Goal: Communication & Community: Answer question/provide support

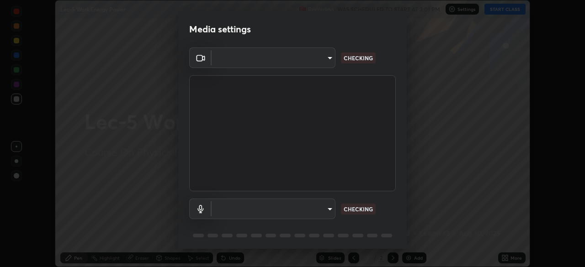
scroll to position [32, 0]
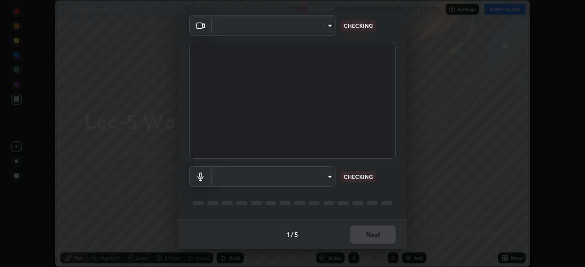
type input "d06bfa8f304afa3967ea8099af1d7ab49983dfb03d10ec62852b72a31e22bf4d"
type input "default"
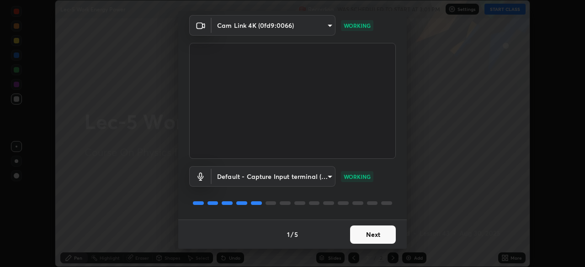
click at [374, 237] on button "Next" at bounding box center [373, 235] width 46 height 18
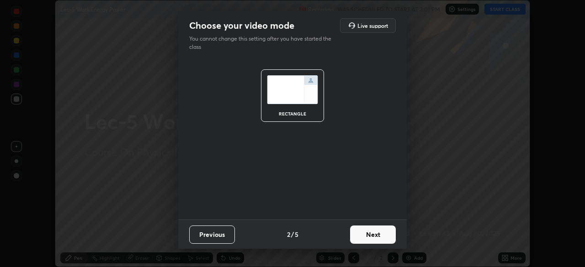
scroll to position [0, 0]
click at [375, 237] on button "Next" at bounding box center [373, 235] width 46 height 18
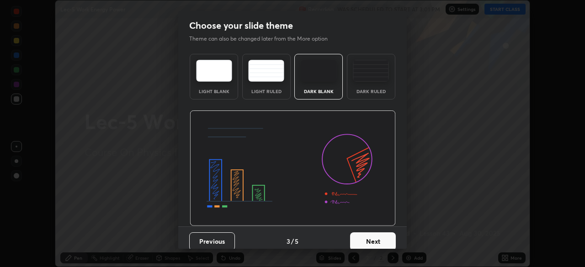
click at [377, 239] on button "Next" at bounding box center [373, 242] width 46 height 18
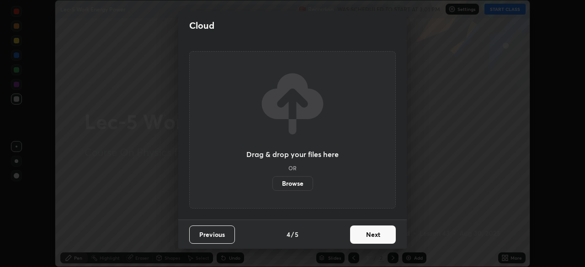
click at [376, 238] on button "Next" at bounding box center [373, 235] width 46 height 18
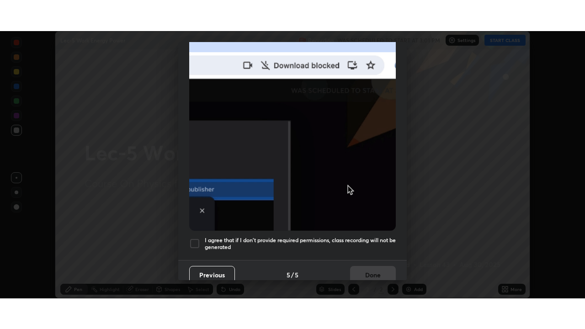
scroll to position [219, 0]
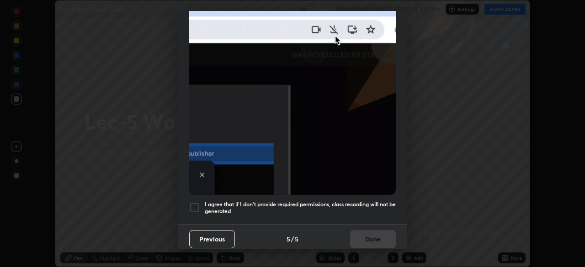
click at [194, 202] on div at bounding box center [194, 207] width 11 height 11
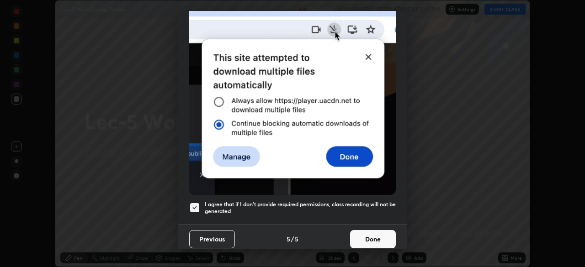
click at [372, 238] on button "Done" at bounding box center [373, 239] width 46 height 18
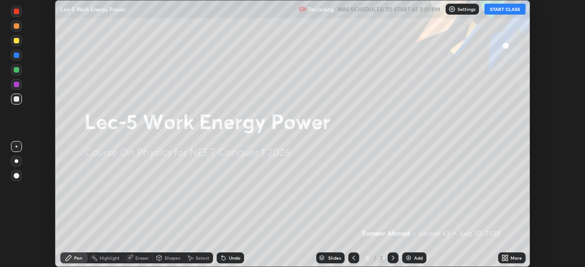
click at [507, 8] on button "START CLASS" at bounding box center [504, 9] width 41 height 11
click at [511, 256] on div "More" at bounding box center [516, 258] width 11 height 5
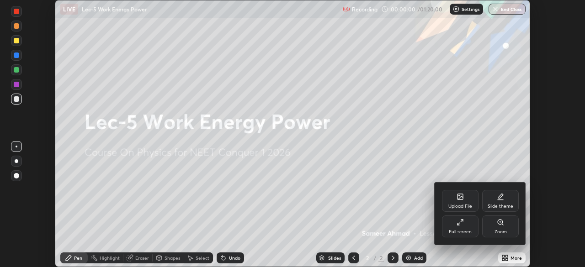
click at [453, 226] on div "Full screen" at bounding box center [460, 227] width 37 height 22
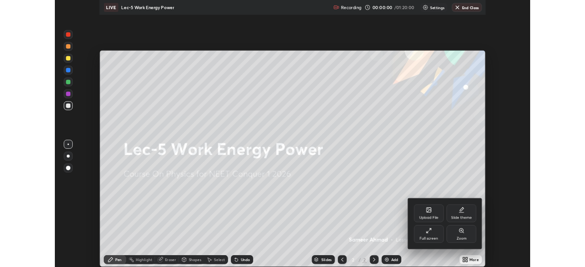
scroll to position [329, 585]
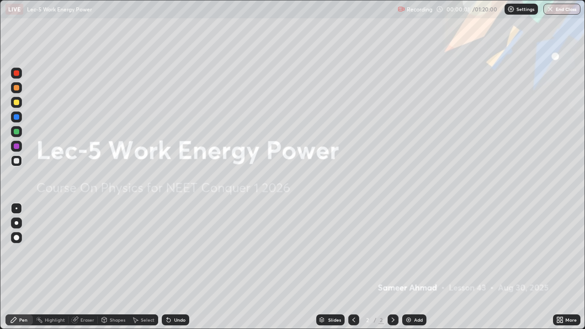
click at [418, 267] on div "Add" at bounding box center [418, 320] width 9 height 5
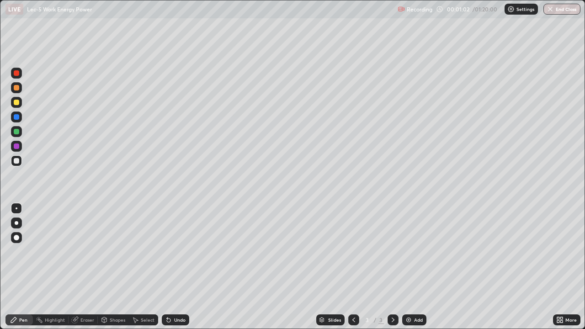
click at [181, 267] on div "Undo" at bounding box center [175, 319] width 27 height 11
click at [178, 267] on div "Undo" at bounding box center [175, 319] width 27 height 11
click at [175, 267] on div "Undo" at bounding box center [175, 319] width 27 height 11
click at [172, 267] on div "Undo" at bounding box center [175, 319] width 27 height 11
click at [174, 267] on div "Undo" at bounding box center [179, 320] width 11 height 5
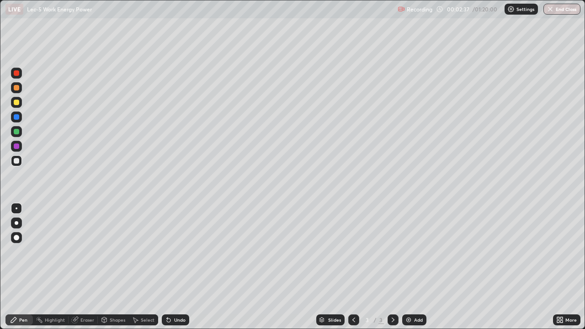
click at [142, 267] on div "Select" at bounding box center [143, 319] width 29 height 11
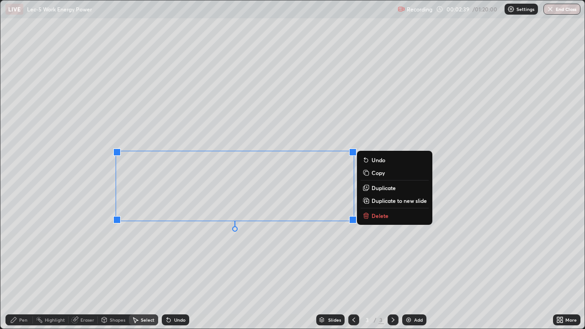
click at [385, 217] on p "Delete" at bounding box center [380, 215] width 17 height 7
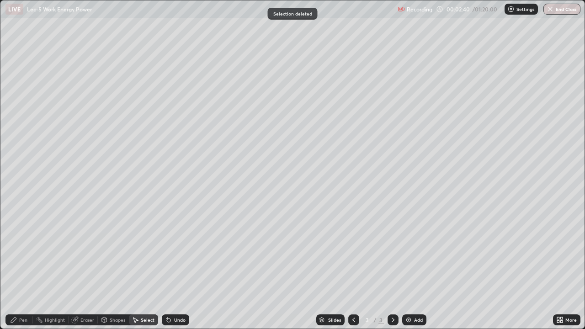
click at [16, 267] on div "Pen" at bounding box center [18, 319] width 27 height 11
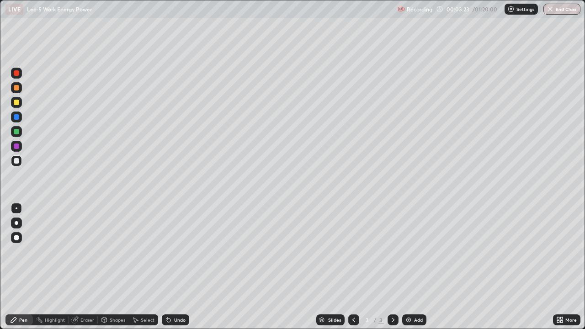
click at [174, 267] on div "Undo" at bounding box center [179, 320] width 11 height 5
click at [180, 267] on div "Undo" at bounding box center [179, 320] width 11 height 5
click at [141, 267] on div "Select" at bounding box center [148, 320] width 14 height 5
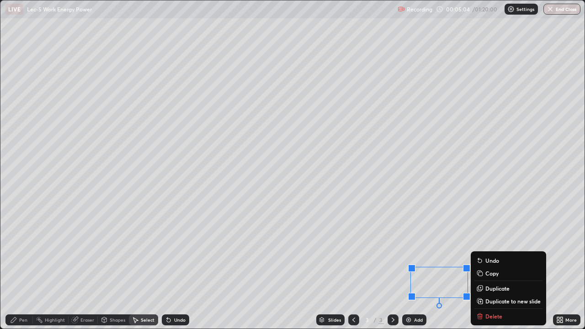
click at [21, 267] on div "Pen" at bounding box center [23, 320] width 8 height 5
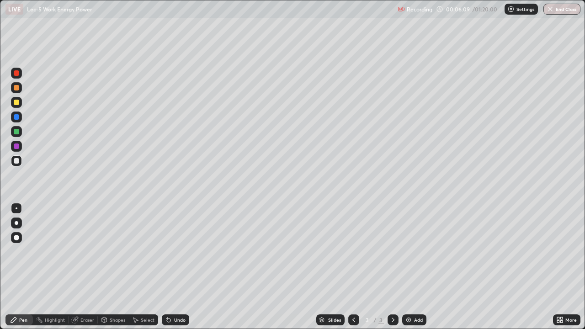
click at [415, 267] on div "Add" at bounding box center [414, 319] width 24 height 11
click at [178, 267] on div "Undo" at bounding box center [179, 320] width 11 height 5
click at [182, 267] on div "Undo" at bounding box center [179, 320] width 11 height 5
click at [178, 267] on div "Undo" at bounding box center [179, 320] width 11 height 5
click at [175, 267] on div "Undo" at bounding box center [179, 320] width 11 height 5
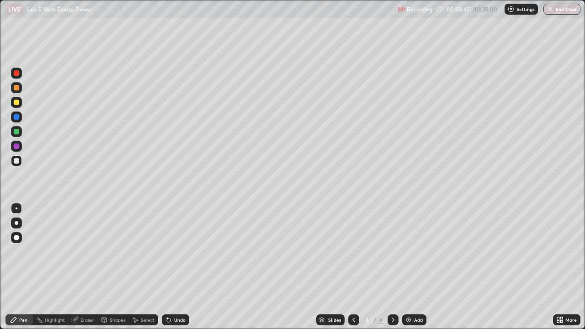
click at [139, 267] on div "Select" at bounding box center [143, 319] width 29 height 11
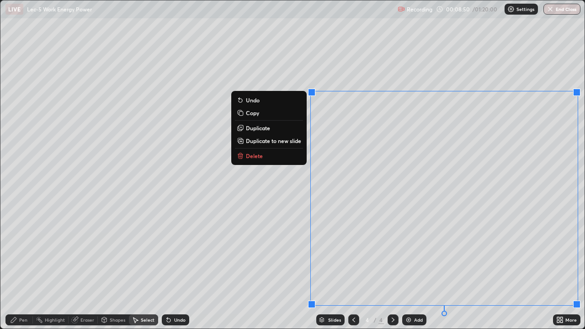
click at [290, 141] on p "Duplicate to new slide" at bounding box center [273, 140] width 55 height 7
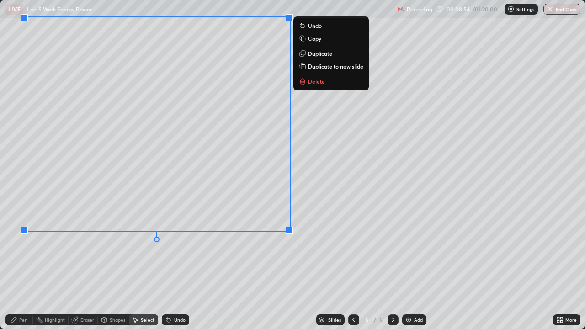
click at [85, 267] on div "Eraser" at bounding box center [87, 320] width 14 height 5
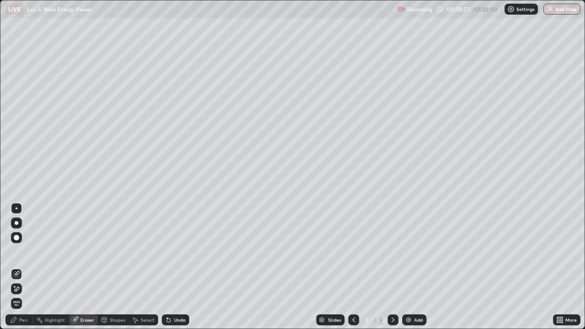
click at [18, 267] on div "Pen" at bounding box center [18, 319] width 27 height 11
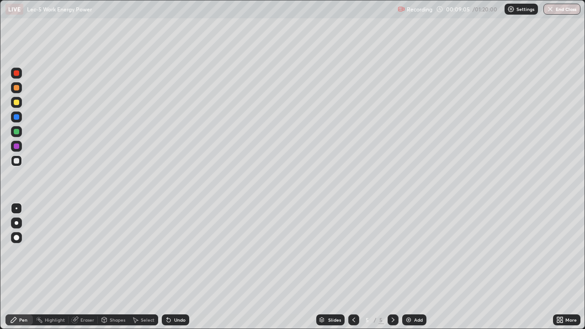
click at [172, 267] on div "Undo" at bounding box center [175, 319] width 27 height 11
click at [170, 267] on icon at bounding box center [168, 319] width 7 height 7
click at [172, 267] on div "Undo" at bounding box center [175, 319] width 27 height 11
click at [173, 267] on div "Undo" at bounding box center [175, 319] width 27 height 11
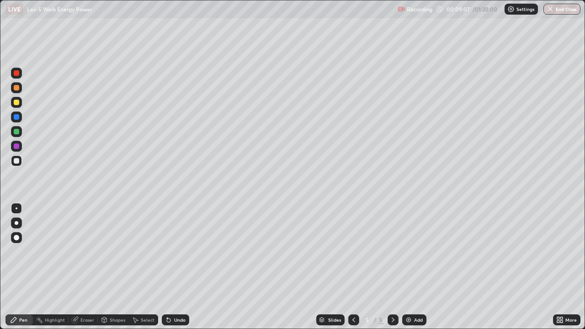
click at [174, 267] on div "Undo" at bounding box center [175, 319] width 27 height 11
click at [175, 267] on div "Undo" at bounding box center [175, 319] width 27 height 11
click at [175, 267] on div "Undo" at bounding box center [179, 320] width 11 height 5
click at [176, 267] on div "Undo" at bounding box center [179, 320] width 11 height 5
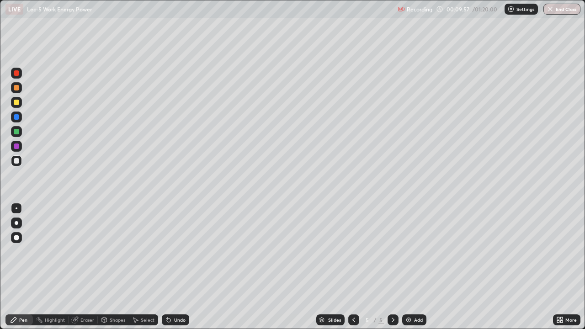
click at [177, 267] on div "Undo" at bounding box center [179, 320] width 11 height 5
click at [179, 267] on div "Undo" at bounding box center [179, 320] width 11 height 5
click at [178, 267] on div "Undo" at bounding box center [179, 320] width 11 height 5
click at [179, 267] on div "Undo" at bounding box center [179, 320] width 11 height 5
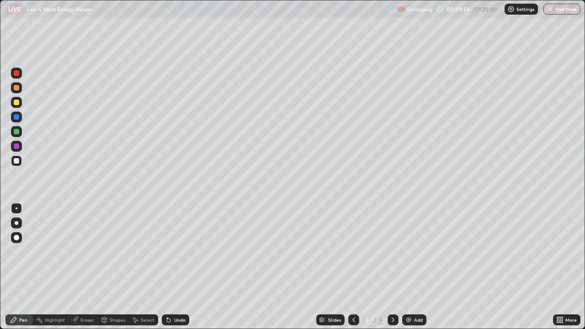
click at [179, 267] on div "Undo" at bounding box center [179, 320] width 11 height 5
click at [178, 267] on div "Undo" at bounding box center [179, 320] width 11 height 5
click at [179, 267] on div "Undo" at bounding box center [179, 320] width 11 height 5
click at [178, 267] on div "Undo" at bounding box center [179, 320] width 11 height 5
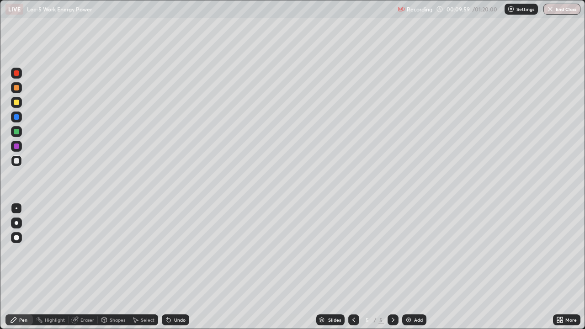
click at [178, 267] on div "Undo" at bounding box center [179, 320] width 11 height 5
click at [177, 267] on div "Undo" at bounding box center [179, 320] width 11 height 5
click at [178, 267] on div "Undo" at bounding box center [179, 320] width 11 height 5
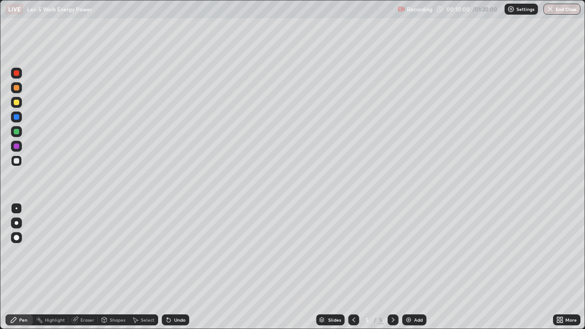
click at [177, 267] on div "Undo" at bounding box center [179, 320] width 11 height 5
click at [415, 267] on div "Add" at bounding box center [414, 319] width 24 height 11
click at [179, 267] on div "Undo" at bounding box center [175, 319] width 27 height 11
click at [180, 267] on div "Undo" at bounding box center [179, 320] width 11 height 5
click at [415, 267] on div "Add" at bounding box center [418, 320] width 9 height 5
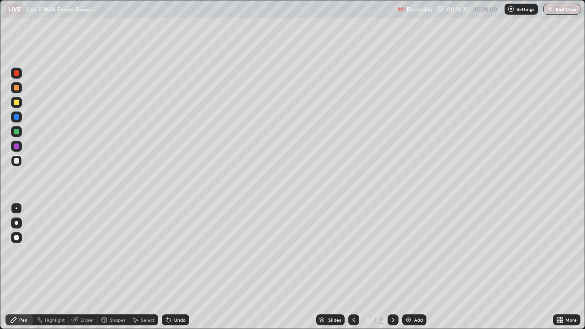
click at [174, 267] on div "Undo" at bounding box center [179, 320] width 11 height 5
click at [180, 267] on div "Undo" at bounding box center [179, 320] width 11 height 5
click at [176, 267] on div "Undo" at bounding box center [175, 319] width 27 height 11
click at [177, 267] on div "Undo" at bounding box center [175, 319] width 27 height 11
click at [178, 267] on div "Undo" at bounding box center [175, 319] width 27 height 11
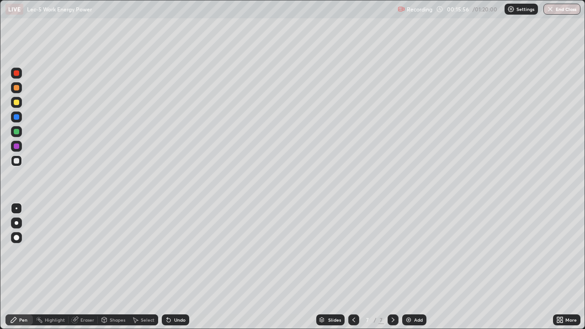
click at [175, 267] on div "Undo" at bounding box center [179, 320] width 11 height 5
click at [174, 267] on div "Undo" at bounding box center [179, 320] width 11 height 5
click at [172, 267] on div "Undo" at bounding box center [175, 319] width 27 height 11
click at [419, 267] on div "Add" at bounding box center [418, 320] width 9 height 5
click at [176, 267] on div "Undo" at bounding box center [179, 320] width 11 height 5
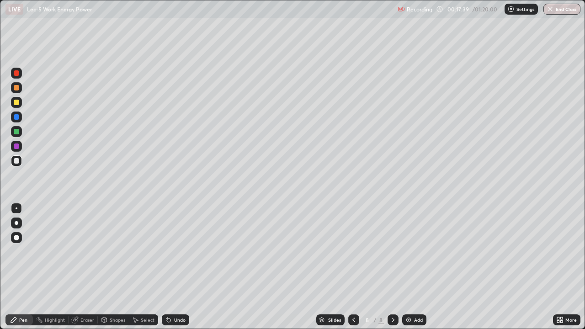
click at [177, 267] on div "Undo" at bounding box center [179, 320] width 11 height 5
click at [179, 267] on div "Undo" at bounding box center [179, 320] width 11 height 5
click at [353, 267] on icon at bounding box center [353, 319] width 7 height 7
click at [172, 267] on div "Undo" at bounding box center [175, 319] width 27 height 11
click at [175, 267] on div "Undo" at bounding box center [179, 320] width 11 height 5
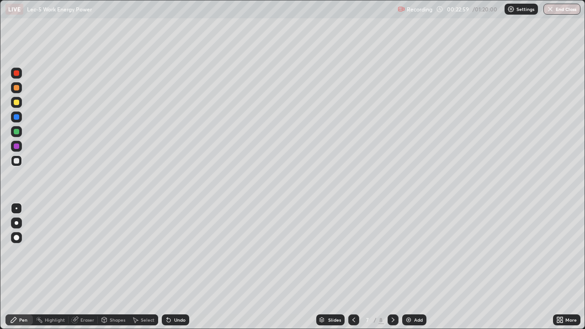
click at [176, 267] on div "Undo" at bounding box center [179, 320] width 11 height 5
click at [174, 267] on div "Undo" at bounding box center [179, 320] width 11 height 5
click at [172, 267] on div "Undo" at bounding box center [175, 319] width 27 height 11
click at [174, 267] on div "Undo" at bounding box center [179, 320] width 11 height 5
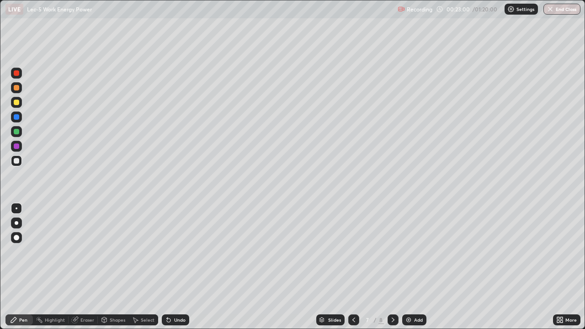
click at [172, 267] on div "Undo" at bounding box center [175, 319] width 27 height 11
click at [171, 267] on icon at bounding box center [168, 319] width 7 height 7
click at [171, 267] on div "Undo" at bounding box center [175, 319] width 27 height 11
click at [170, 267] on icon at bounding box center [168, 319] width 7 height 7
click at [169, 267] on icon at bounding box center [168, 319] width 7 height 7
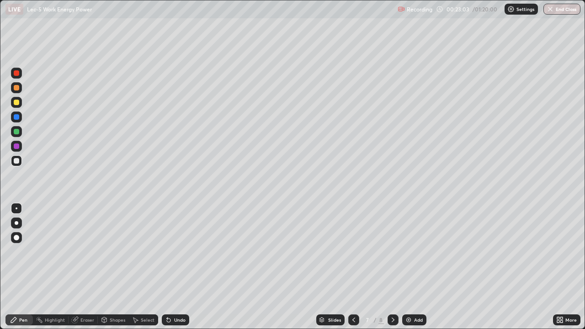
click at [388, 267] on div at bounding box center [393, 319] width 11 height 11
click at [415, 267] on div "Add" at bounding box center [414, 319] width 24 height 11
click at [17, 165] on div at bounding box center [16, 160] width 11 height 11
click at [185, 267] on div "Undo" at bounding box center [175, 319] width 27 height 11
click at [172, 267] on div "Undo" at bounding box center [175, 319] width 27 height 11
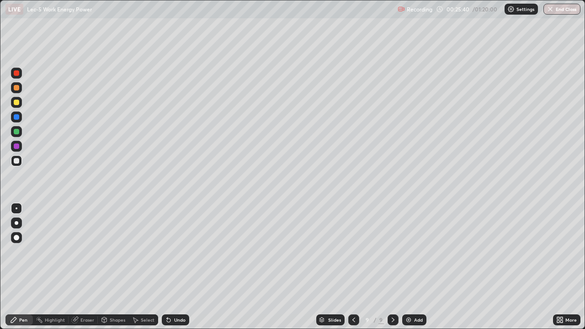
click at [145, 267] on div "Select" at bounding box center [148, 320] width 14 height 5
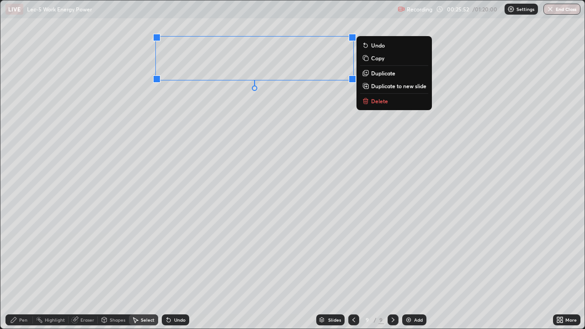
click at [385, 87] on p "Duplicate to new slide" at bounding box center [398, 85] width 55 height 7
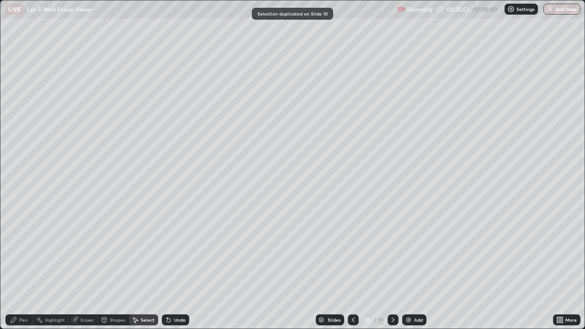
click at [19, 267] on div "Pen" at bounding box center [18, 319] width 27 height 11
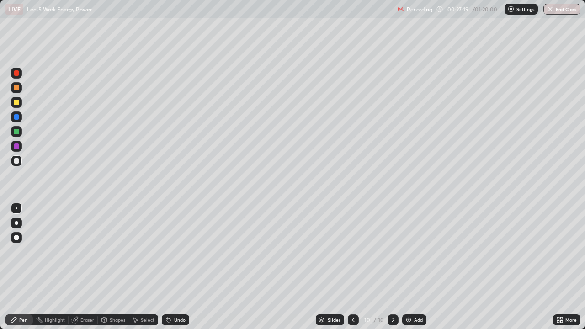
click at [147, 267] on div "Select" at bounding box center [148, 320] width 14 height 5
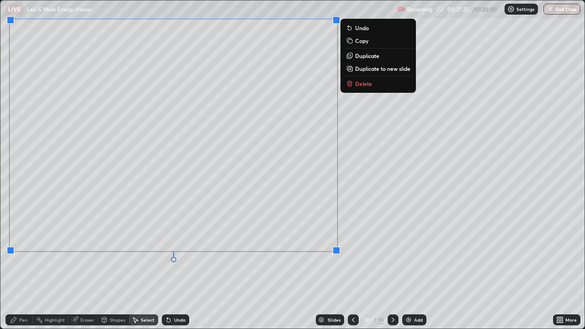
click at [16, 267] on icon at bounding box center [13, 319] width 7 height 7
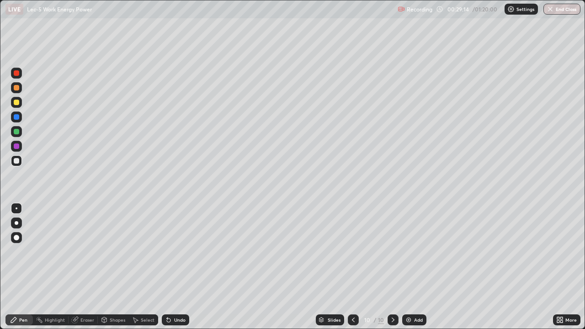
click at [174, 267] on div "Undo" at bounding box center [179, 320] width 11 height 5
click at [175, 267] on div "Undo" at bounding box center [175, 319] width 27 height 11
click at [174, 267] on div "Undo" at bounding box center [175, 319] width 27 height 11
click at [530, 267] on div "Slides 10 / 10 Add" at bounding box center [371, 320] width 364 height 18
click at [414, 267] on div "Add" at bounding box center [418, 320] width 9 height 5
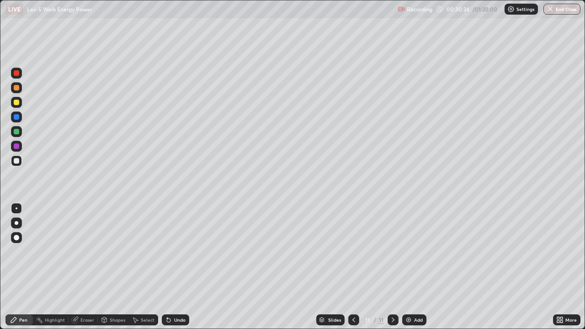
click at [20, 161] on div at bounding box center [16, 160] width 11 height 11
click at [17, 164] on div at bounding box center [16, 160] width 11 height 11
click at [18, 163] on div at bounding box center [16, 160] width 5 height 5
click at [12, 267] on icon at bounding box center [13, 319] width 5 height 5
click at [15, 159] on div at bounding box center [16, 160] width 5 height 5
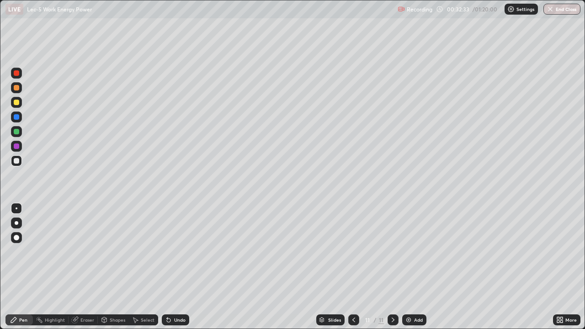
click at [418, 267] on div "Add" at bounding box center [418, 320] width 9 height 5
click at [167, 267] on icon at bounding box center [169, 321] width 4 height 4
click at [171, 267] on div "Undo" at bounding box center [175, 319] width 27 height 11
click at [172, 267] on div "Undo" at bounding box center [175, 319] width 27 height 11
click at [171, 267] on div "Undo" at bounding box center [175, 319] width 27 height 11
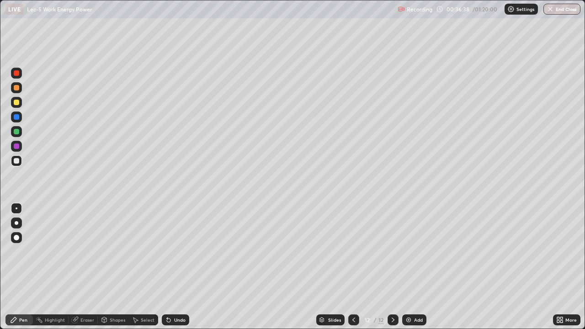
click at [173, 267] on div "Undo" at bounding box center [175, 319] width 27 height 11
click at [419, 267] on div "Add" at bounding box center [418, 320] width 9 height 5
click at [175, 267] on div "Undo" at bounding box center [179, 320] width 11 height 5
click at [174, 267] on div "Undo" at bounding box center [175, 319] width 27 height 11
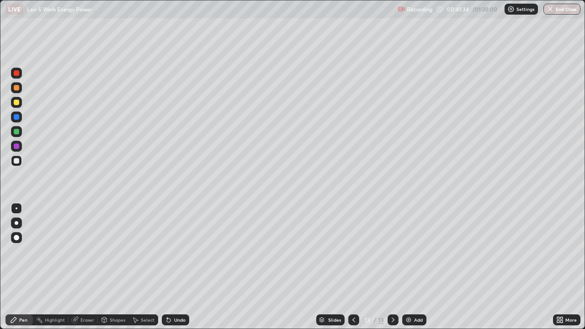
click at [174, 267] on div "Undo" at bounding box center [179, 320] width 11 height 5
click at [173, 267] on div "Undo" at bounding box center [175, 319] width 27 height 11
click at [353, 267] on icon at bounding box center [353, 319] width 7 height 7
click at [392, 267] on icon at bounding box center [392, 319] width 7 height 7
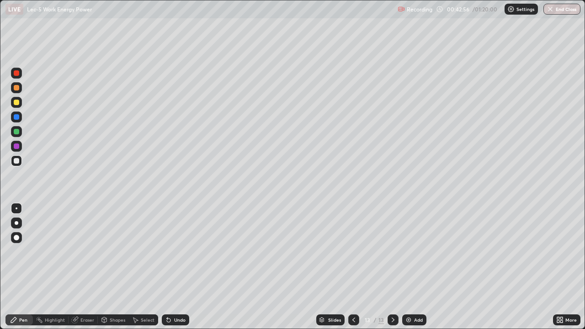
click at [394, 267] on div at bounding box center [393, 319] width 11 height 11
click at [419, 267] on div "Add" at bounding box center [418, 320] width 9 height 5
click at [15, 162] on div at bounding box center [16, 160] width 5 height 5
click at [169, 267] on icon at bounding box center [169, 321] width 4 height 4
click at [171, 267] on div "Undo" at bounding box center [175, 319] width 27 height 11
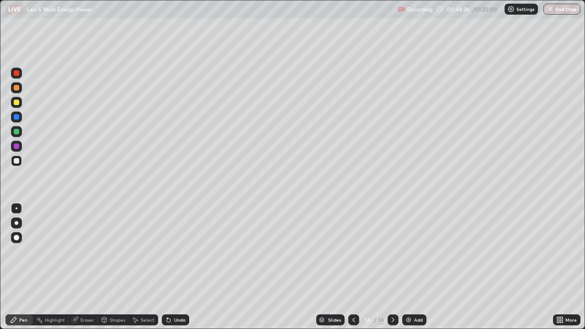
click at [177, 267] on div "Undo" at bounding box center [179, 320] width 11 height 5
click at [415, 267] on div "Add" at bounding box center [418, 320] width 9 height 5
click at [353, 267] on icon at bounding box center [353, 319] width 7 height 7
click at [393, 267] on icon at bounding box center [392, 319] width 7 height 7
click at [175, 267] on div "Undo" at bounding box center [179, 320] width 11 height 5
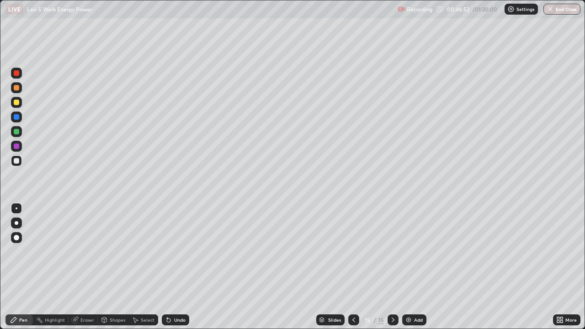
click at [175, 267] on div "Undo" at bounding box center [179, 320] width 11 height 5
click at [174, 267] on div "Undo" at bounding box center [179, 320] width 11 height 5
click at [169, 267] on icon at bounding box center [168, 319] width 7 height 7
click at [413, 267] on div "Add" at bounding box center [414, 319] width 24 height 11
click at [170, 267] on icon at bounding box center [168, 319] width 7 height 7
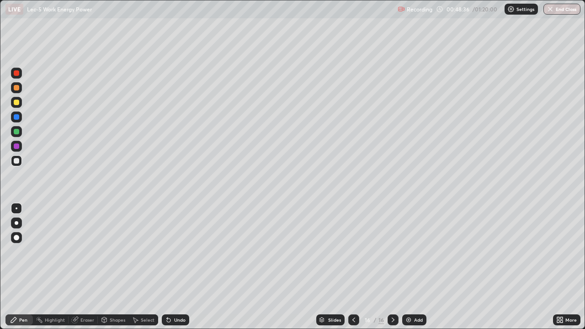
click at [177, 267] on div "Undo" at bounding box center [179, 320] width 11 height 5
click at [175, 267] on div "Undo" at bounding box center [179, 320] width 11 height 5
click at [177, 267] on div "Undo" at bounding box center [179, 320] width 11 height 5
click at [179, 267] on div "Undo" at bounding box center [179, 320] width 11 height 5
click at [180, 267] on div "Undo" at bounding box center [179, 320] width 11 height 5
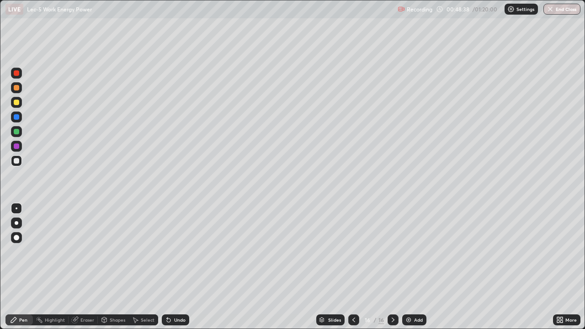
click at [178, 267] on div "Undo" at bounding box center [179, 320] width 11 height 5
click at [412, 267] on div "Add" at bounding box center [414, 319] width 24 height 11
click at [178, 267] on div "Undo" at bounding box center [179, 320] width 11 height 5
click at [176, 267] on div "Undo" at bounding box center [175, 319] width 27 height 11
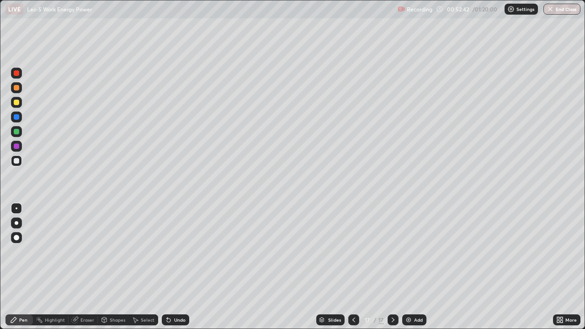
click at [174, 267] on div "Undo" at bounding box center [175, 319] width 27 height 11
click at [172, 267] on div "Undo" at bounding box center [175, 319] width 27 height 11
click at [170, 267] on icon at bounding box center [168, 319] width 7 height 7
click at [143, 267] on div "Select" at bounding box center [148, 320] width 14 height 5
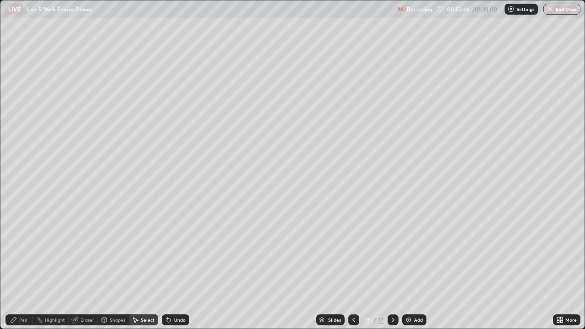
click at [418, 267] on div "Add" at bounding box center [418, 320] width 9 height 5
click at [351, 267] on icon at bounding box center [353, 319] width 7 height 7
click at [352, 267] on icon at bounding box center [353, 320] width 3 height 5
click at [392, 267] on icon at bounding box center [392, 319] width 7 height 7
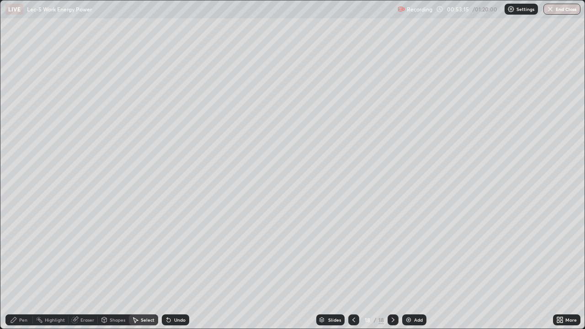
click at [19, 267] on div "Pen" at bounding box center [18, 319] width 27 height 11
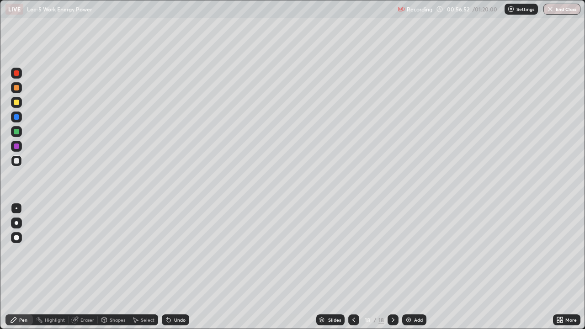
click at [180, 267] on div "Undo" at bounding box center [179, 320] width 11 height 5
click at [177, 267] on div "Undo" at bounding box center [179, 320] width 11 height 5
click at [177, 267] on div "Undo" at bounding box center [175, 319] width 27 height 11
click at [176, 267] on div "Undo" at bounding box center [175, 319] width 27 height 11
click at [178, 267] on div "Undo" at bounding box center [175, 319] width 27 height 11
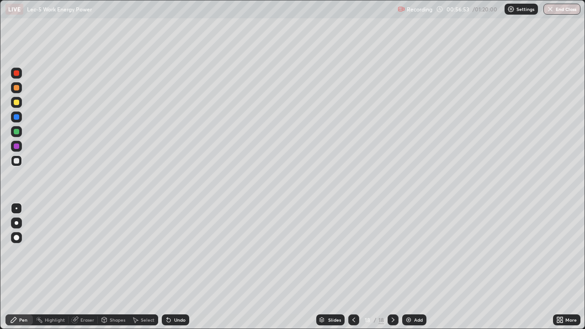
click at [177, 267] on div "Undo" at bounding box center [175, 319] width 27 height 11
click at [176, 267] on div "Undo" at bounding box center [175, 319] width 27 height 11
click at [414, 267] on div "Add" at bounding box center [418, 320] width 9 height 5
click at [354, 267] on icon at bounding box center [353, 319] width 7 height 7
click at [392, 267] on icon at bounding box center [393, 320] width 3 height 5
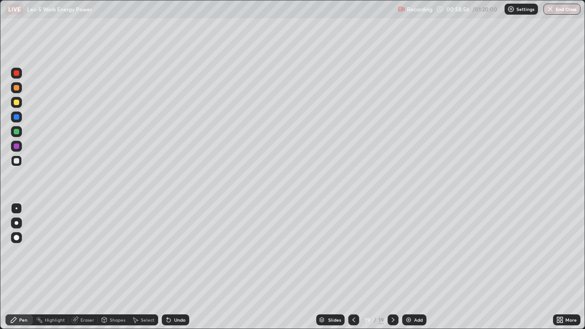
click at [426, 267] on div "Add" at bounding box center [414, 319] width 24 height 11
click at [17, 162] on div at bounding box center [16, 160] width 5 height 5
click at [419, 267] on div "Add" at bounding box center [415, 319] width 24 height 11
click at [19, 158] on div at bounding box center [16, 160] width 11 height 11
click at [79, 267] on div "Eraser" at bounding box center [83, 319] width 29 height 11
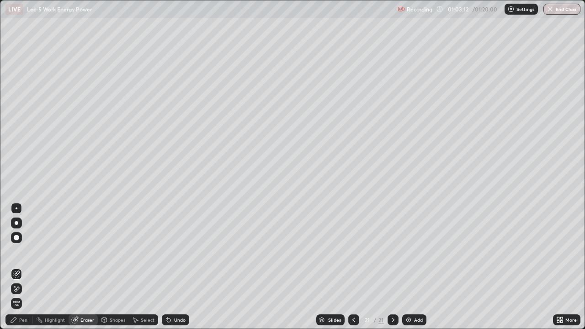
click at [78, 267] on icon at bounding box center [74, 319] width 7 height 7
click at [20, 267] on div "Pen" at bounding box center [18, 319] width 27 height 11
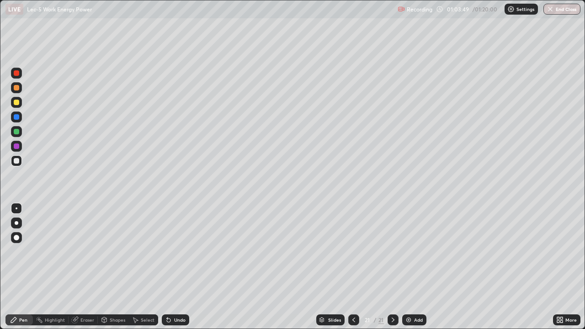
click at [174, 267] on div "Undo" at bounding box center [179, 320] width 11 height 5
click at [181, 267] on div "Undo" at bounding box center [179, 320] width 11 height 5
click at [182, 267] on div "Undo" at bounding box center [179, 320] width 11 height 5
click at [142, 267] on div "Select" at bounding box center [143, 319] width 29 height 11
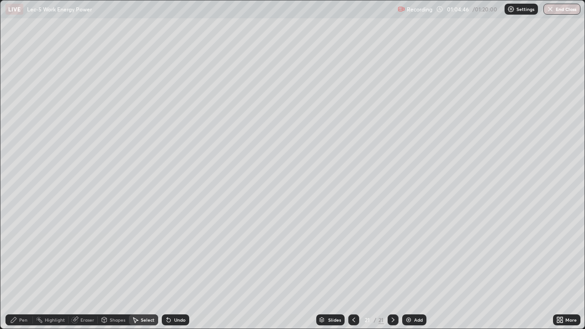
click at [418, 267] on div "Add" at bounding box center [418, 320] width 9 height 5
click at [19, 267] on div "Pen" at bounding box center [18, 319] width 27 height 11
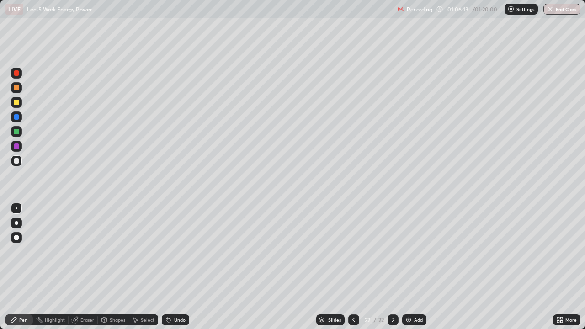
click at [145, 267] on div "Select" at bounding box center [148, 320] width 14 height 5
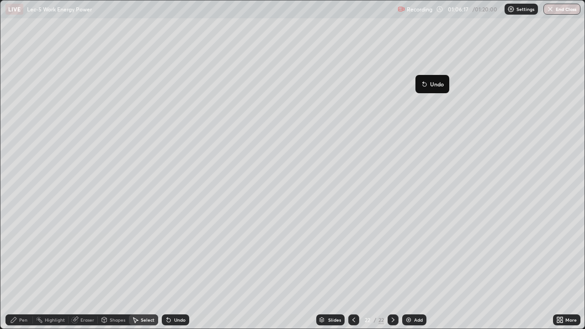
click at [468, 119] on div "0 ° Undo Copy Duplicate Duplicate to new slide Delete" at bounding box center [292, 164] width 584 height 328
click at [82, 267] on div "Eraser" at bounding box center [87, 320] width 14 height 5
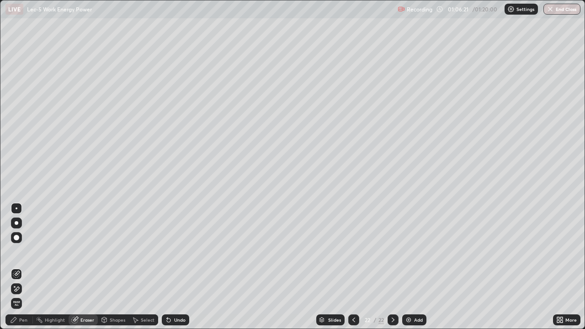
click at [19, 267] on div "Pen" at bounding box center [23, 320] width 8 height 5
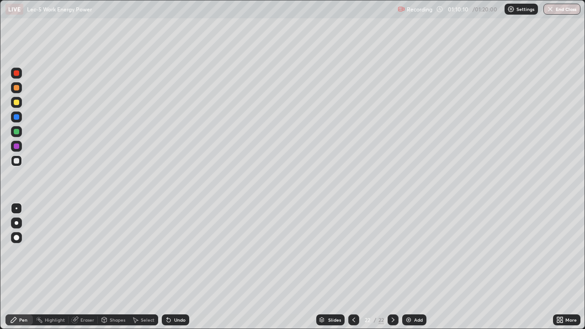
click at [141, 267] on div "Select" at bounding box center [148, 320] width 14 height 5
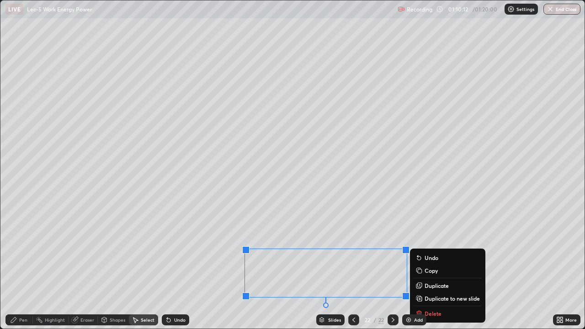
click at [431, 267] on p "Duplicate to new slide" at bounding box center [452, 298] width 55 height 7
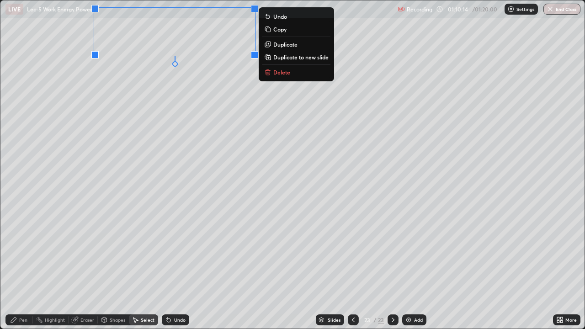
click at [82, 267] on div "Eraser" at bounding box center [87, 320] width 14 height 5
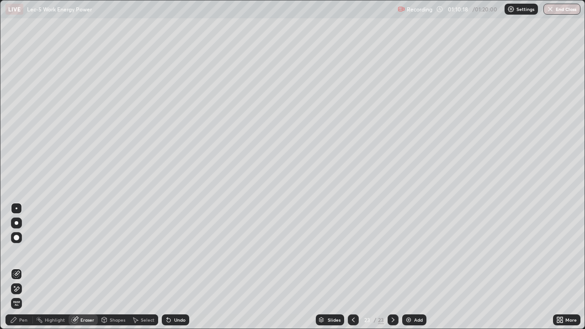
click at [22, 267] on div "Pen" at bounding box center [23, 320] width 8 height 5
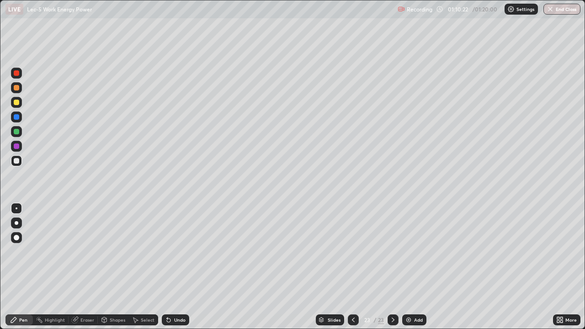
click at [178, 267] on div "Undo" at bounding box center [175, 319] width 27 height 11
click at [352, 267] on icon at bounding box center [353, 319] width 7 height 7
click at [171, 267] on div "Undo" at bounding box center [175, 319] width 27 height 11
click at [396, 267] on icon at bounding box center [392, 319] width 7 height 7
click at [412, 267] on div "Add" at bounding box center [414, 319] width 24 height 11
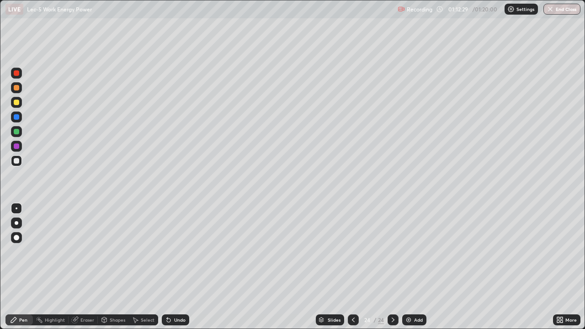
click at [15, 160] on div at bounding box center [16, 160] width 5 height 5
click at [177, 267] on div "Undo" at bounding box center [175, 319] width 27 height 11
click at [417, 267] on div "Add" at bounding box center [418, 320] width 9 height 5
click at [178, 267] on div "Undo" at bounding box center [179, 320] width 11 height 5
click at [420, 267] on div "Add" at bounding box center [418, 320] width 9 height 5
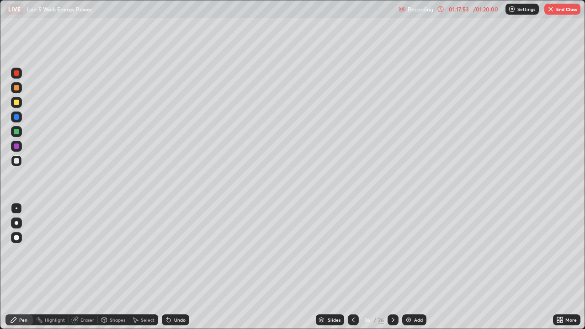
click at [175, 267] on div "Undo" at bounding box center [179, 320] width 11 height 5
click at [561, 8] on button "End Class" at bounding box center [562, 9] width 36 height 11
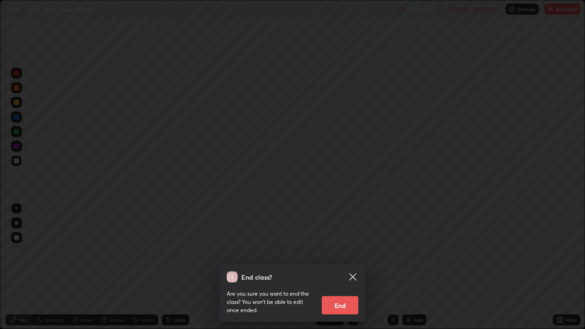
click at [342, 267] on button "End" at bounding box center [340, 305] width 37 height 18
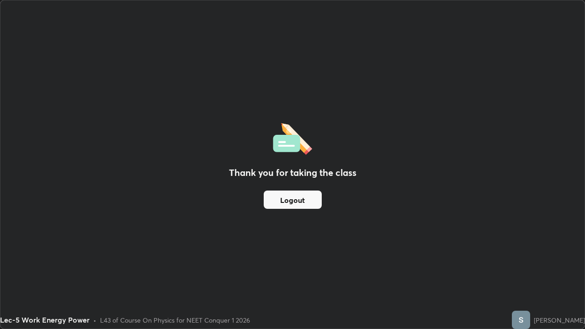
click at [305, 201] on button "Logout" at bounding box center [293, 200] width 58 height 18
click at [298, 206] on button "Logout" at bounding box center [293, 200] width 58 height 18
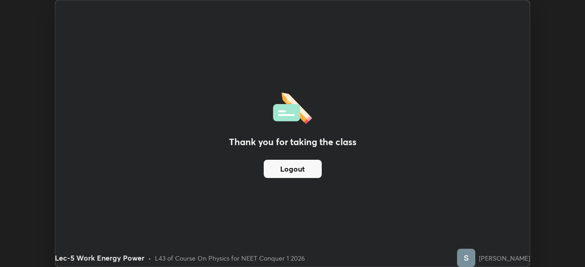
scroll to position [45439, 45121]
